Goal: Transaction & Acquisition: Obtain resource

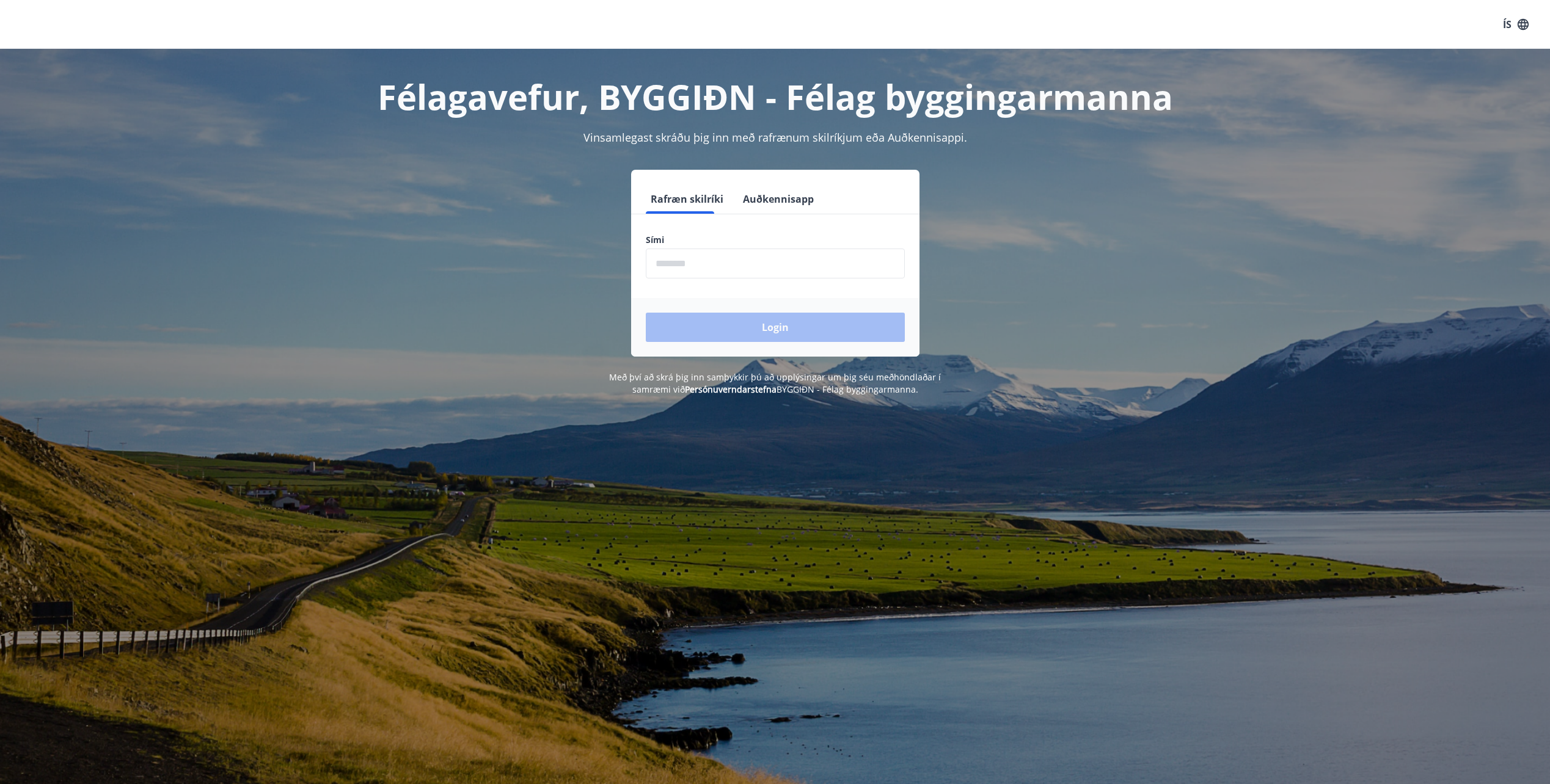
click at [737, 259] on input "phone" at bounding box center [775, 263] width 259 height 30
type input "********"
click at [729, 338] on button "Login" at bounding box center [775, 327] width 259 height 29
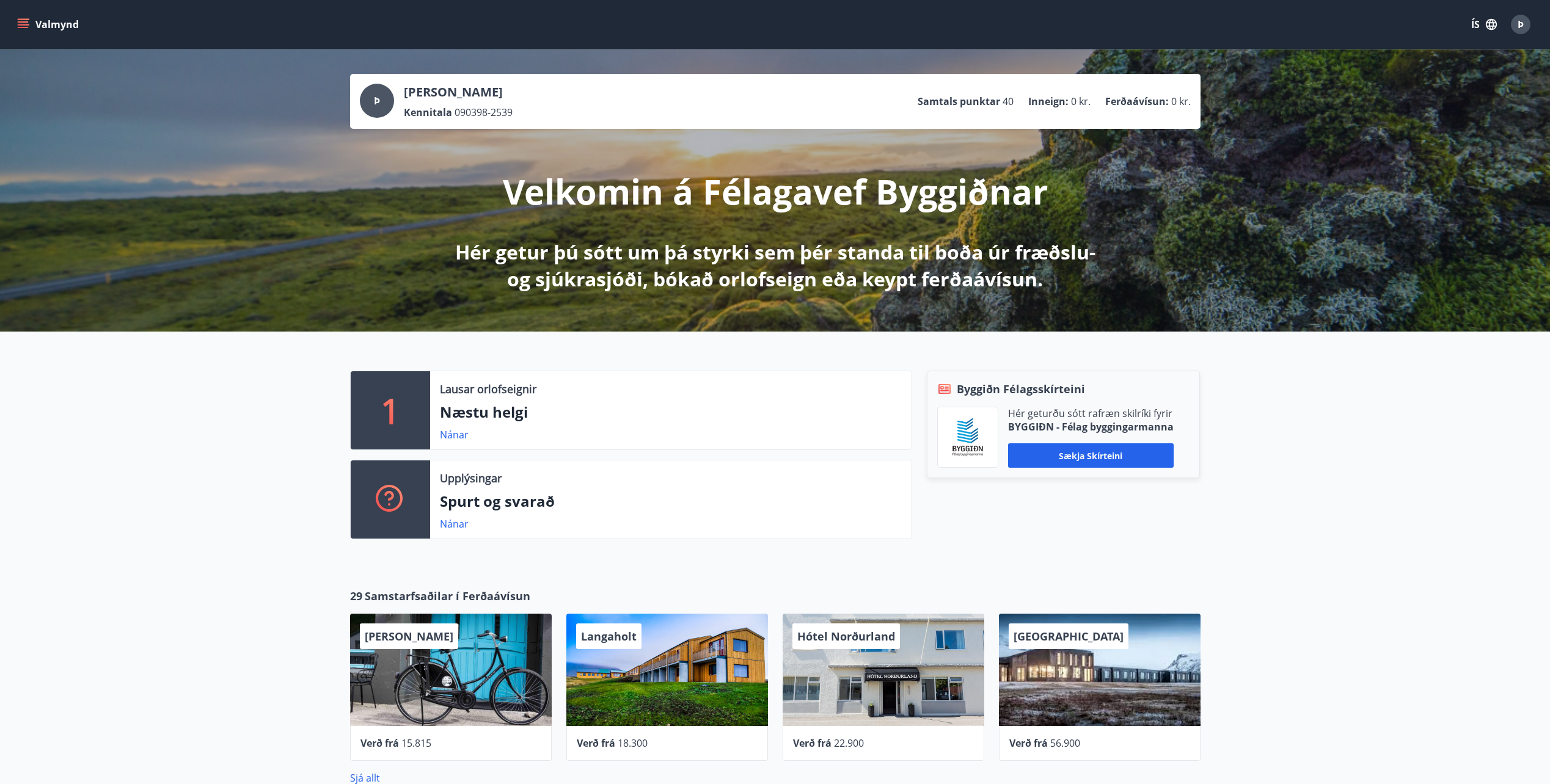
click at [47, 20] on button "Valmynd" at bounding box center [49, 25] width 69 height 22
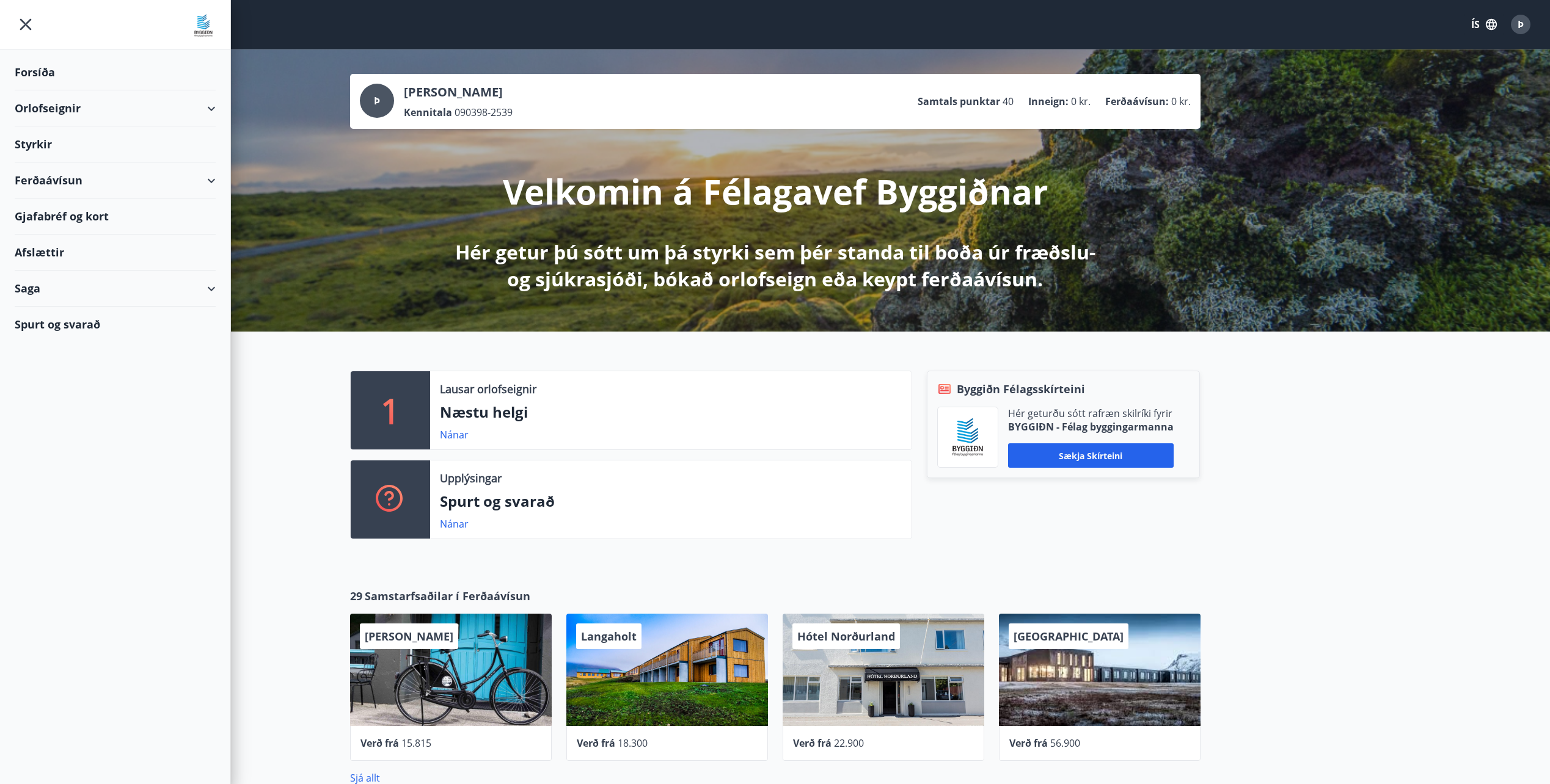
click at [41, 90] on div "Styrkir" at bounding box center [115, 73] width 201 height 36
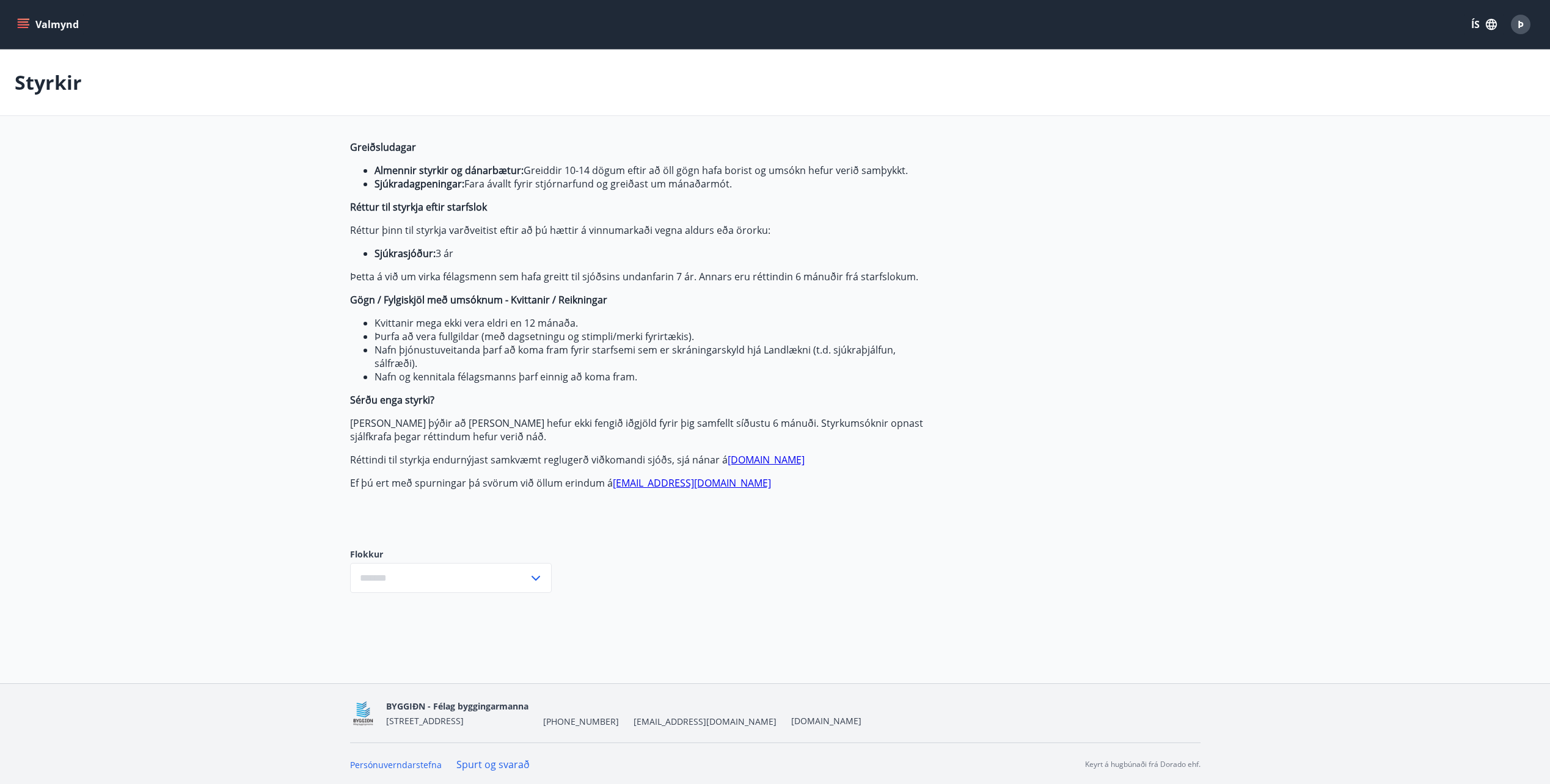
type input "***"
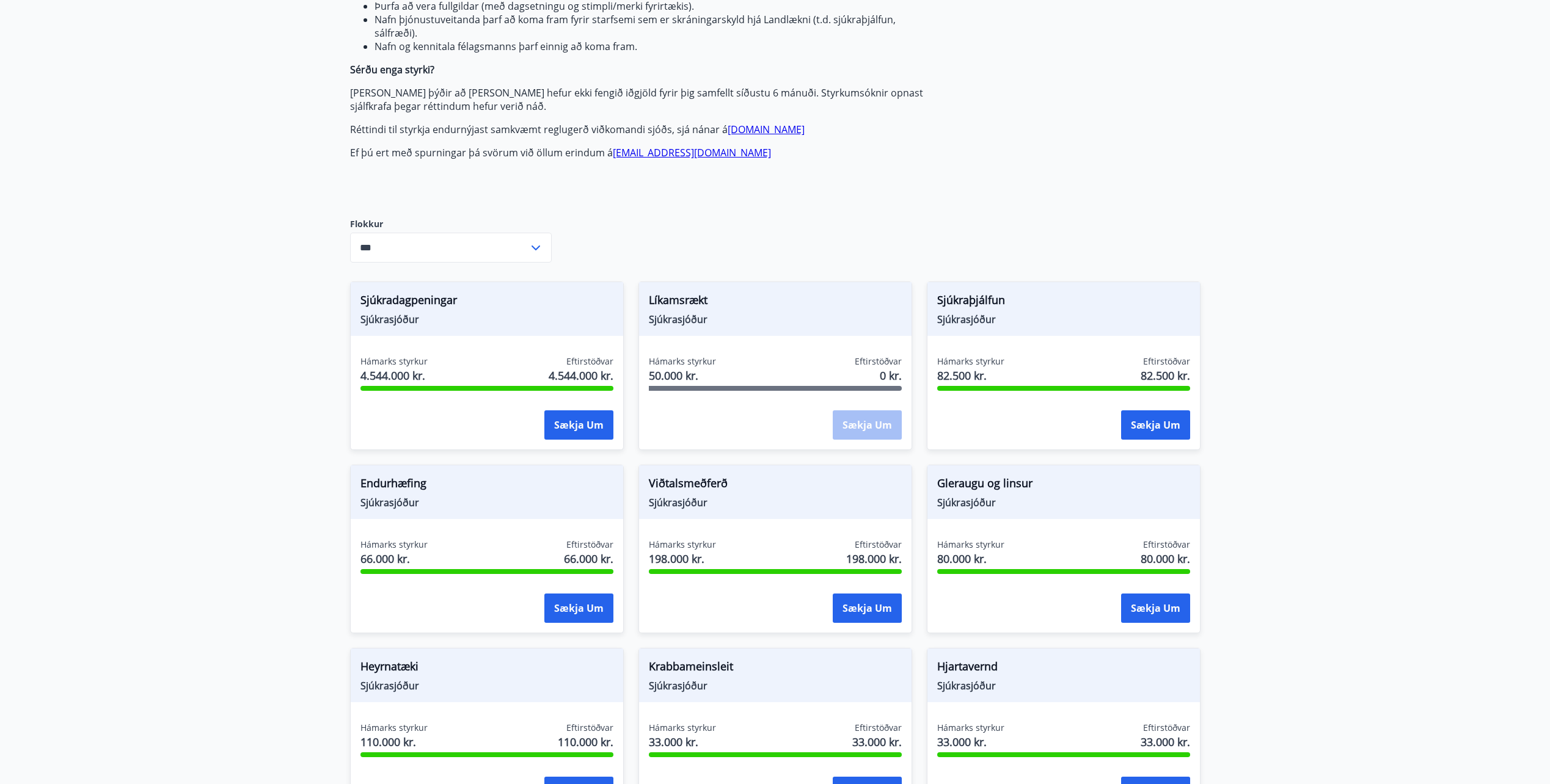
scroll to position [367, 0]
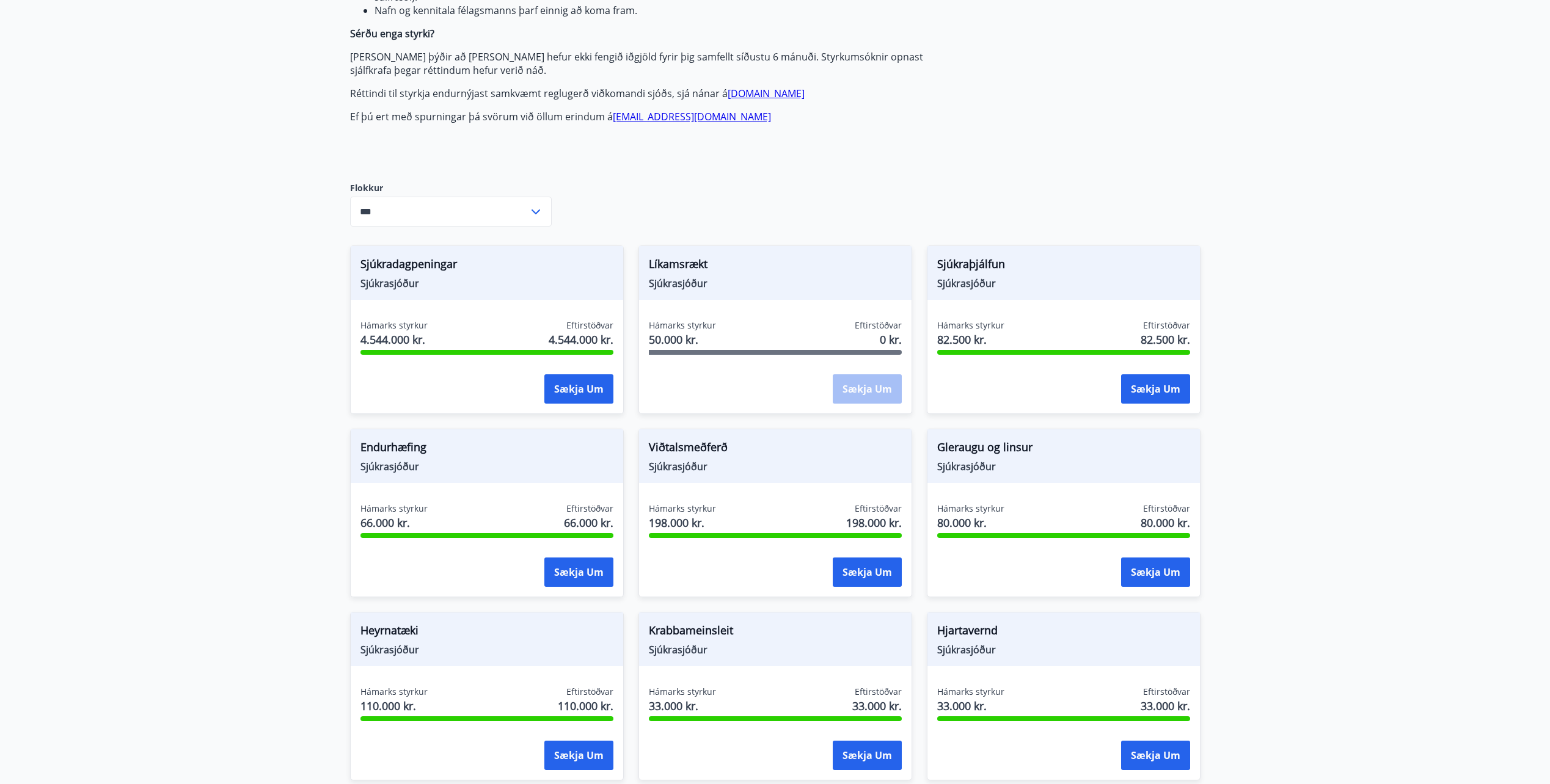
click at [868, 392] on div "Sækja um" at bounding box center [867, 390] width 69 height 31
click at [722, 352] on div at bounding box center [775, 352] width 253 height 5
click at [677, 346] on span "50.000 kr." at bounding box center [683, 340] width 68 height 16
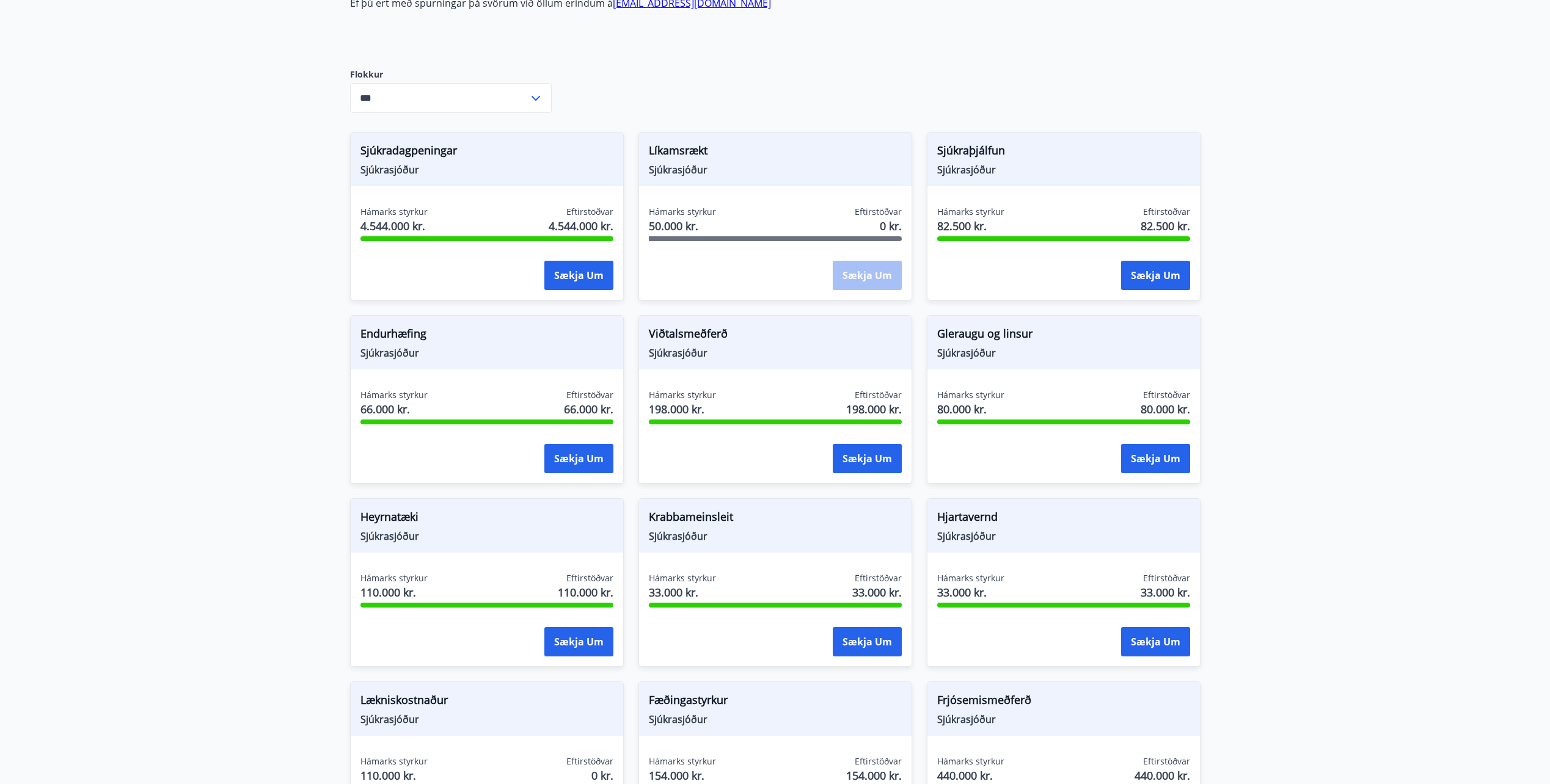
scroll to position [358, 0]
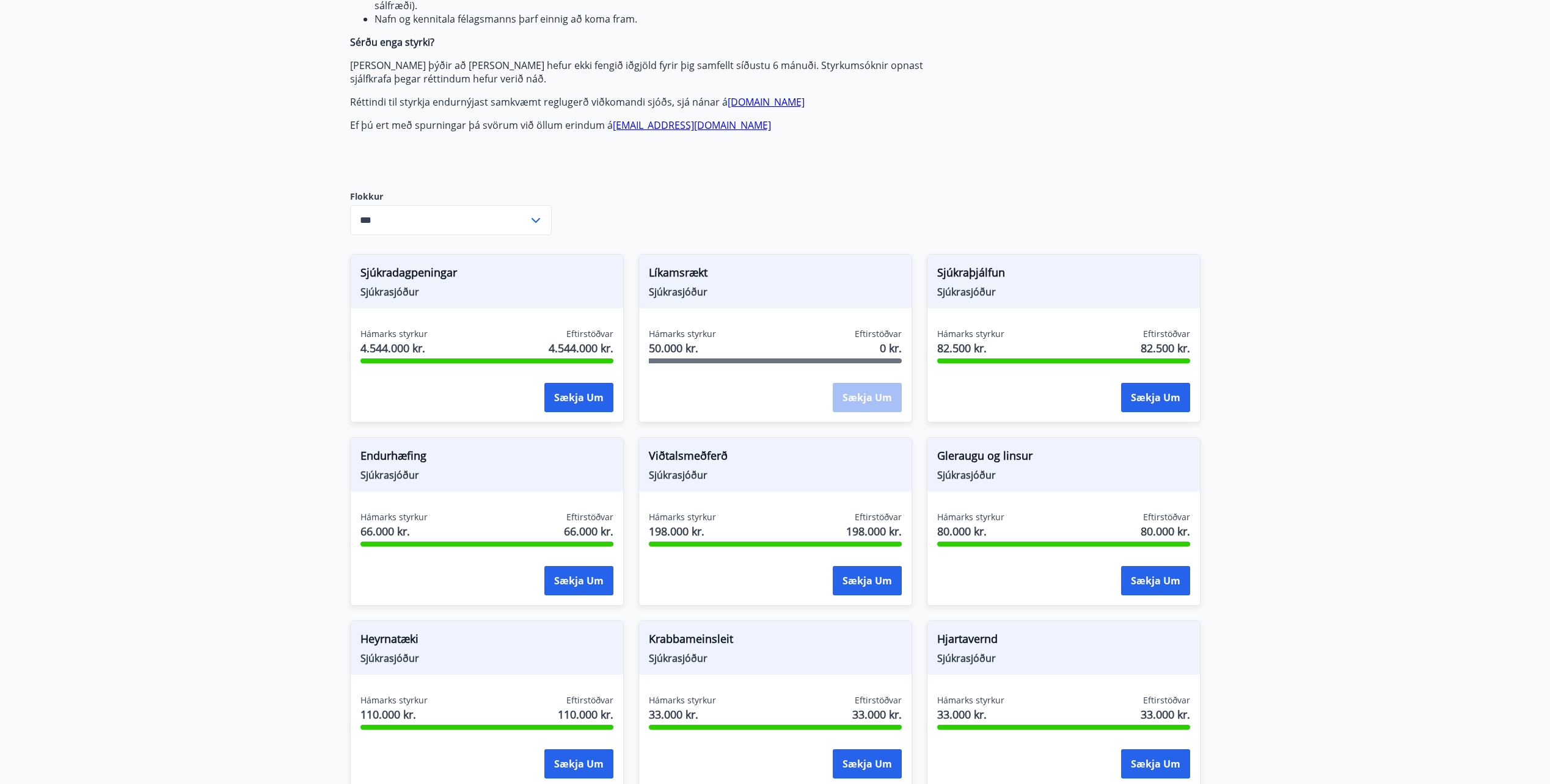
click at [669, 352] on span "50.000 kr." at bounding box center [683, 348] width 68 height 16
click at [853, 398] on div "Sækja um" at bounding box center [867, 397] width 69 height 31
click at [684, 269] on span "Líkamsrækt" at bounding box center [775, 274] width 253 height 21
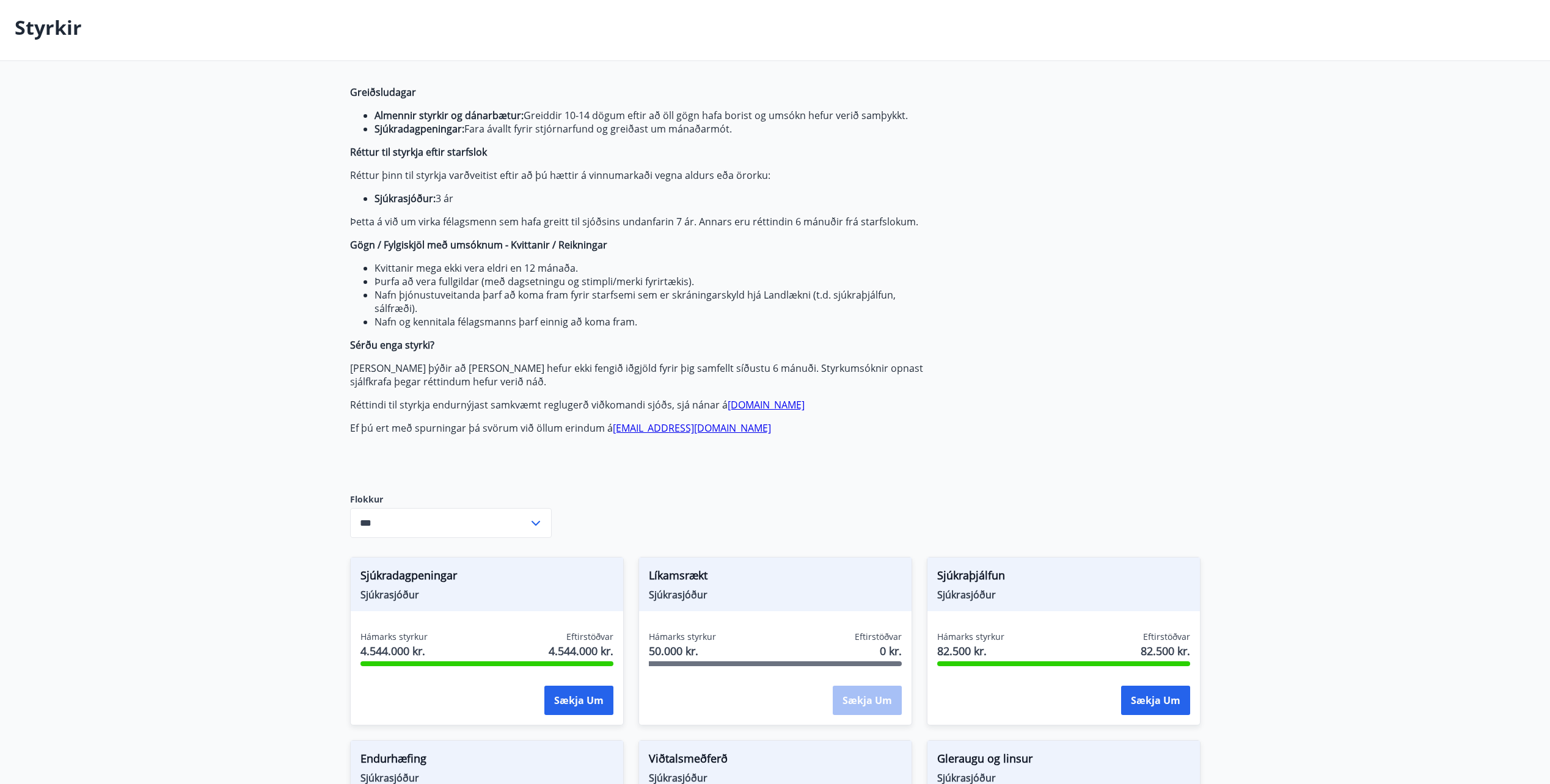
scroll to position [0, 0]
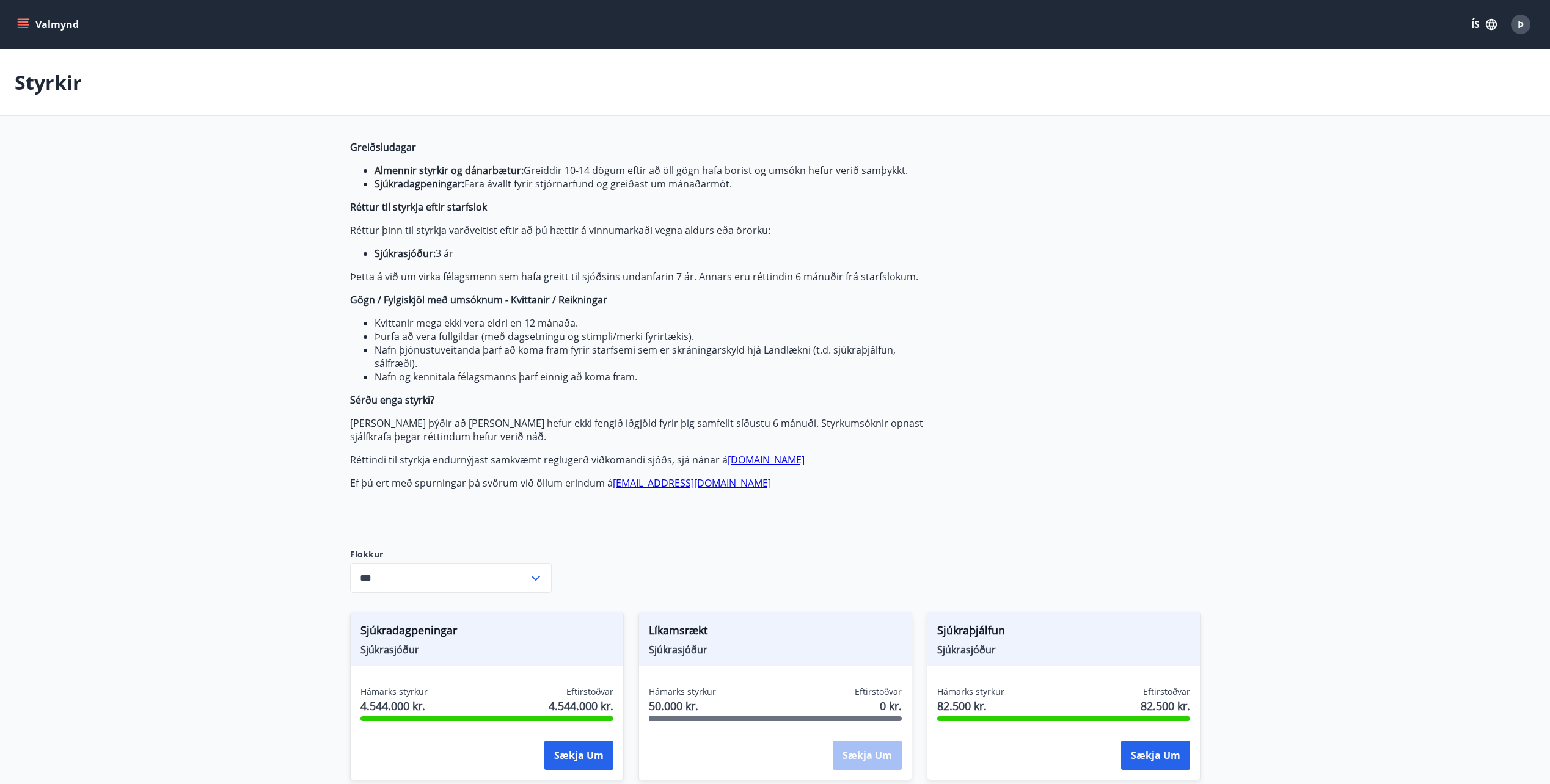
click at [685, 487] on link "[EMAIL_ADDRESS][DOMAIN_NAME]" at bounding box center [691, 483] width 158 height 14
drag, startPoint x: 713, startPoint y: 484, endPoint x: 607, endPoint y: 484, distance: 106.0
click at [607, 484] on p "Ef þú ert með spurningar þá svörum við öllum erindum á byggidn@byggidn.is" at bounding box center [638, 483] width 577 height 14
copy p "[EMAIL_ADDRESS][DOMAIN_NAME]"
